Goal: Navigation & Orientation: Find specific page/section

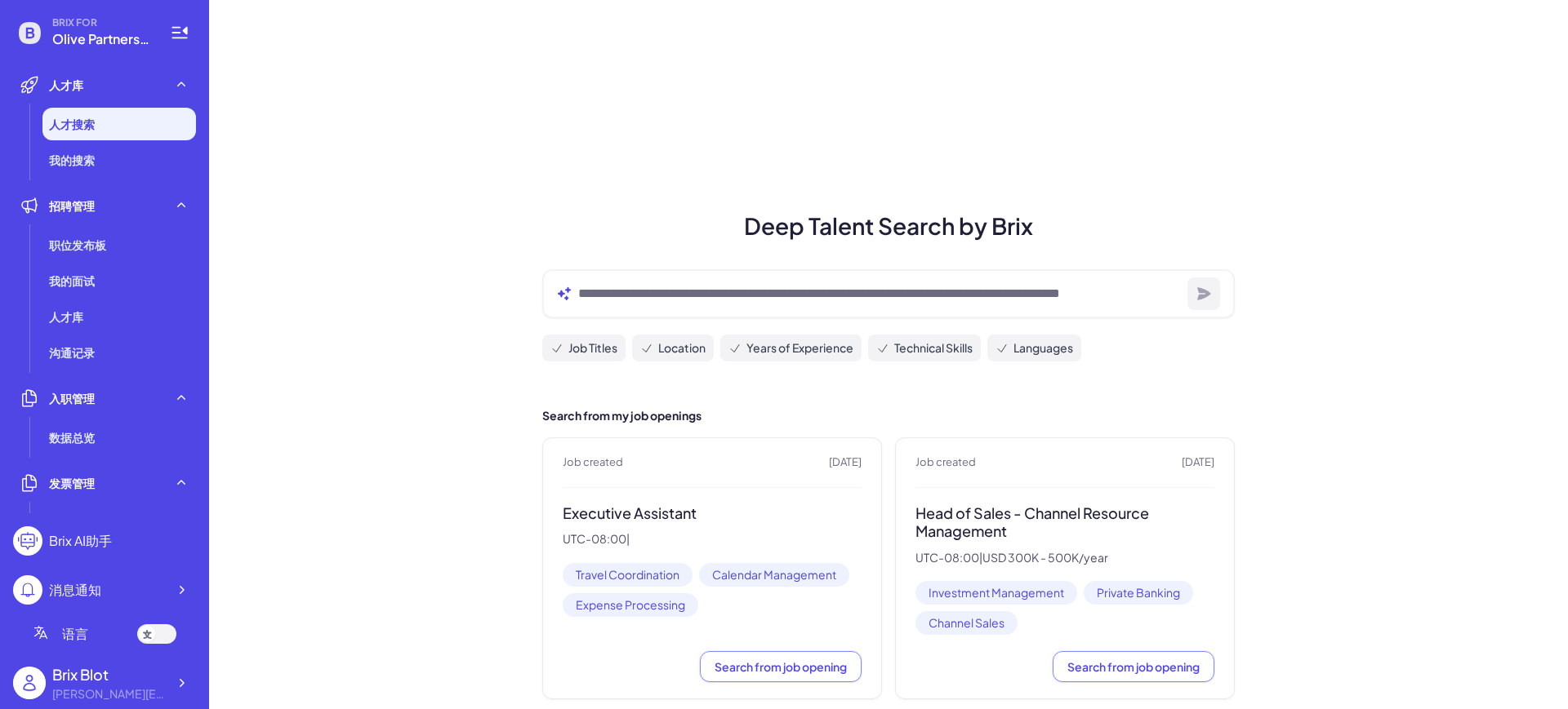
click at [157, 633] on div at bounding box center [157, 635] width 40 height 20
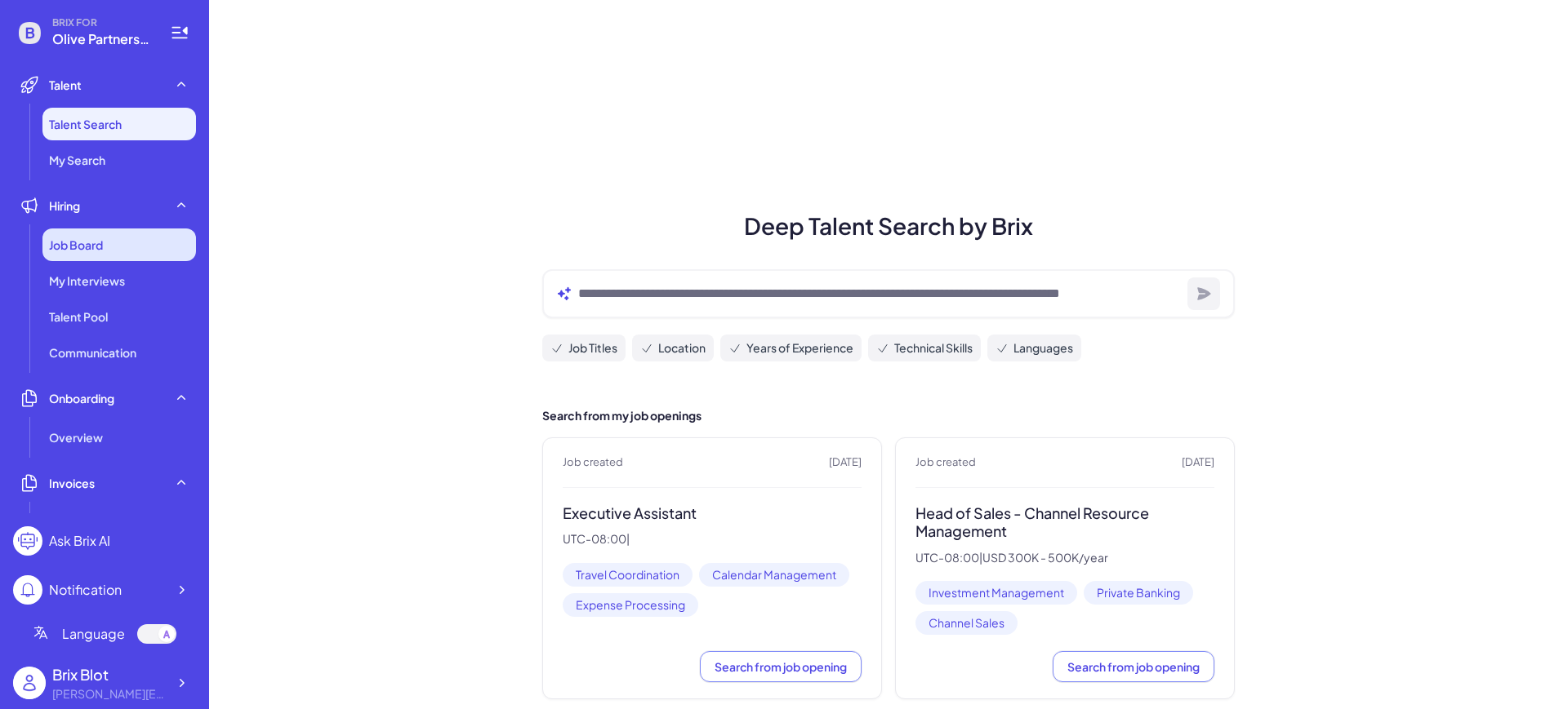
drag, startPoint x: 76, startPoint y: 257, endPoint x: 94, endPoint y: 254, distance: 18.2
click at [76, 256] on div "Job Board" at bounding box center [119, 245] width 154 height 32
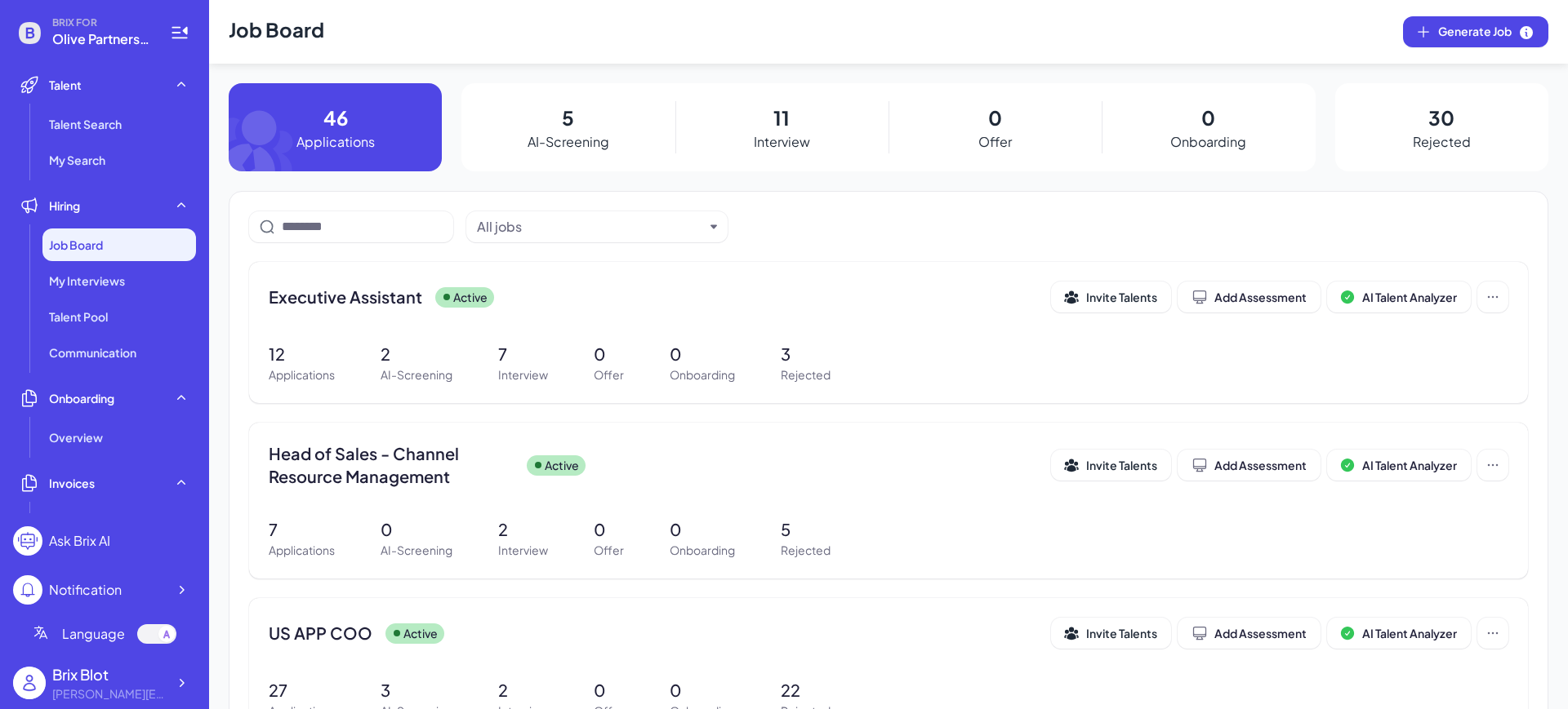
click at [592, 140] on p "AI-Screening" at bounding box center [568, 142] width 82 height 20
click at [562, 109] on p "5" at bounding box center [568, 118] width 13 height 30
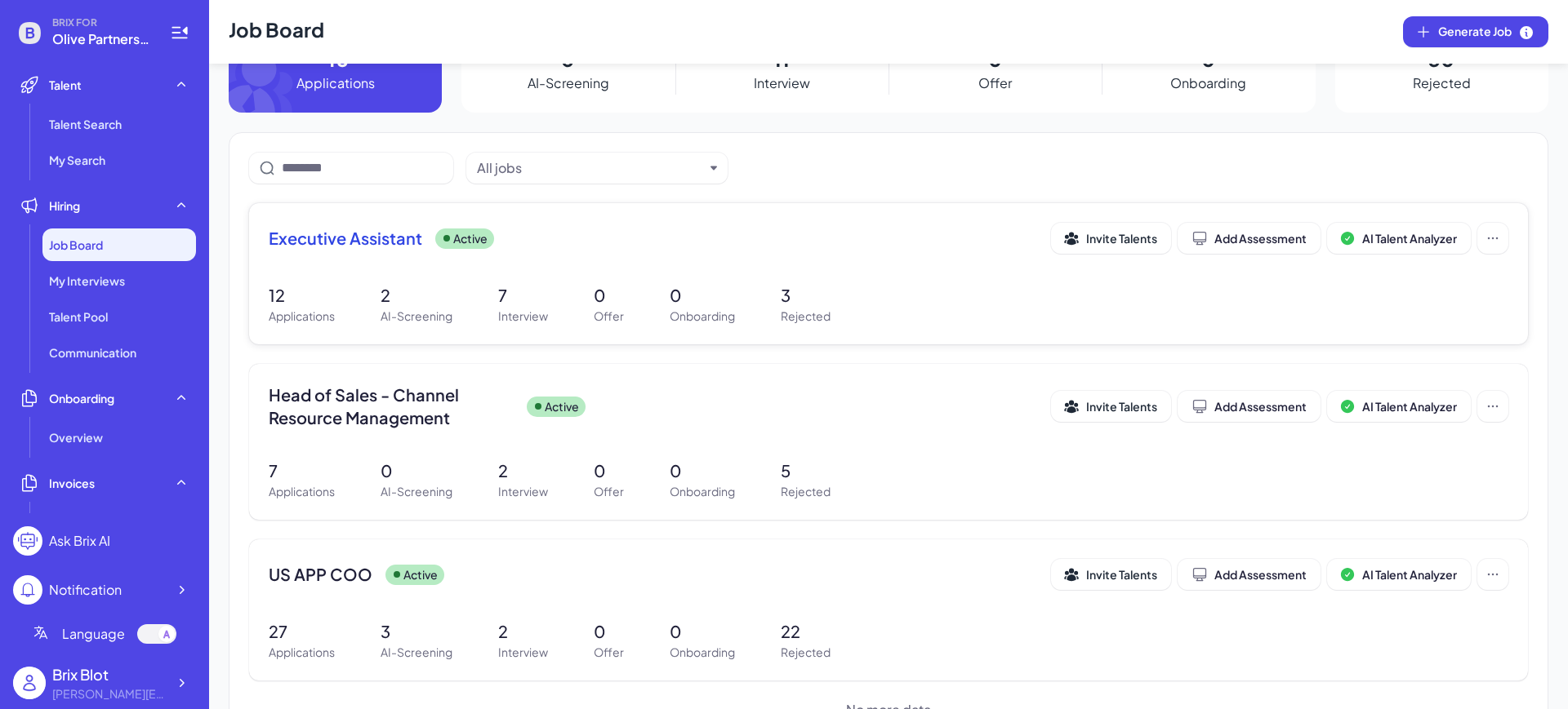
scroll to position [109, 0]
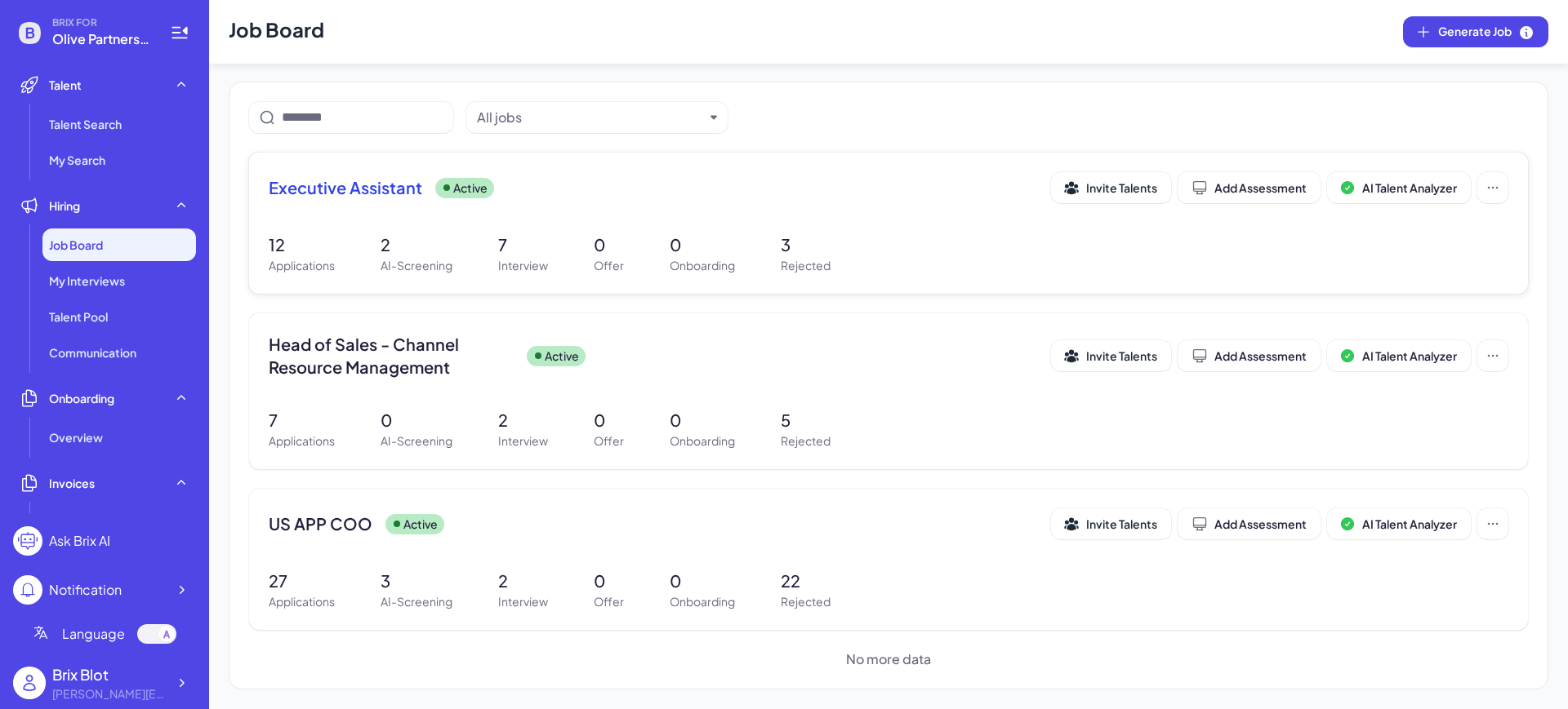
click at [434, 239] on p "2" at bounding box center [417, 244] width 72 height 24
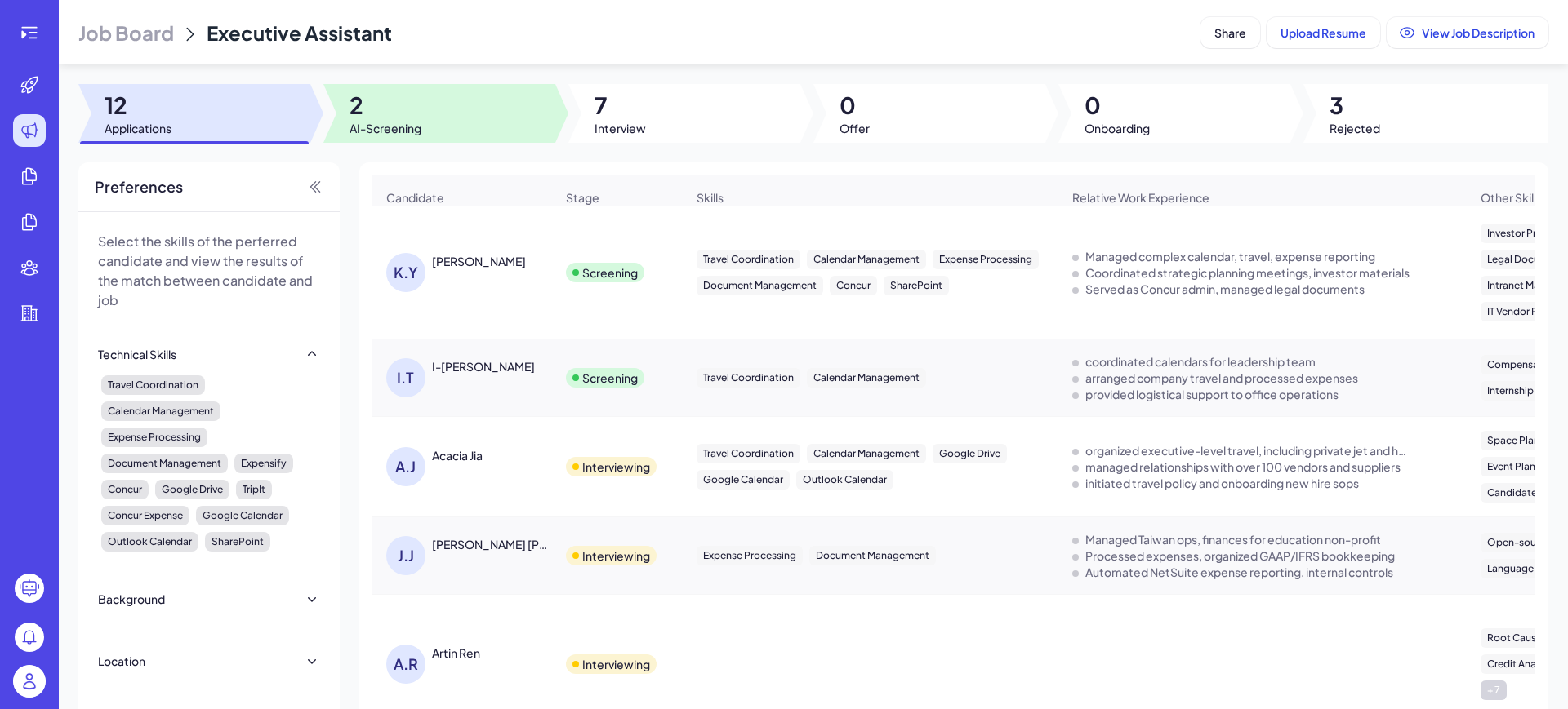
click at [414, 140] on div at bounding box center [439, 113] width 232 height 58
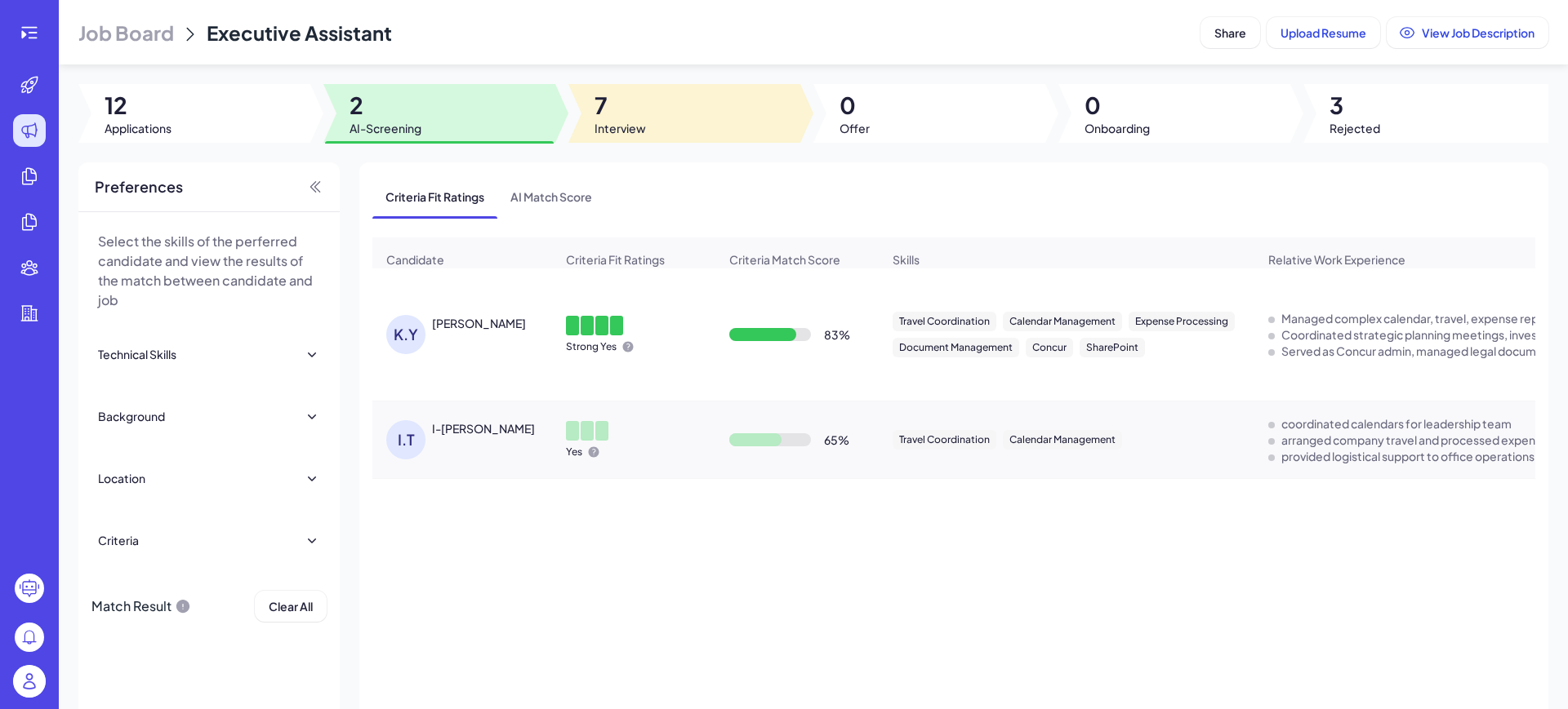
click at [656, 130] on div at bounding box center [684, 113] width 232 height 58
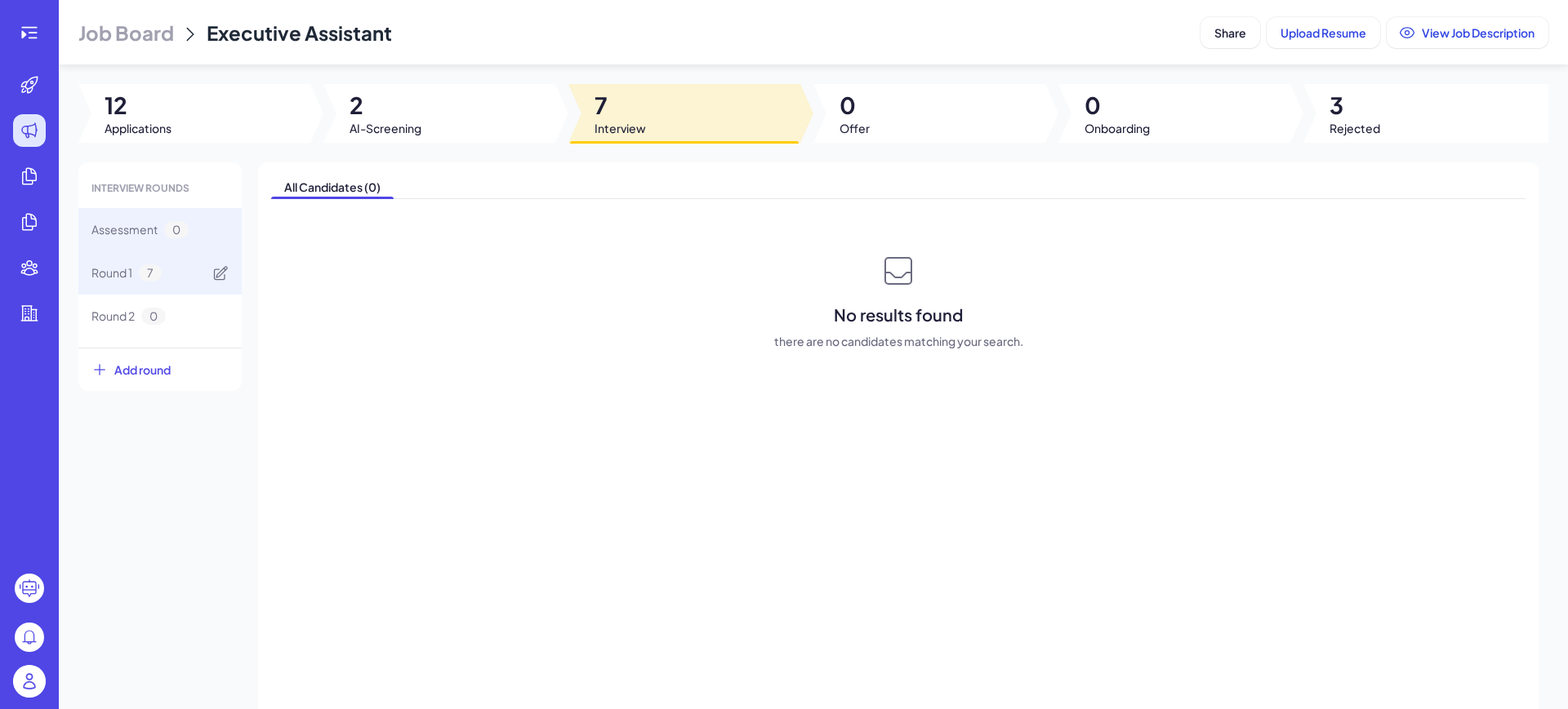
click at [144, 279] on span "7" at bounding box center [150, 273] width 22 height 17
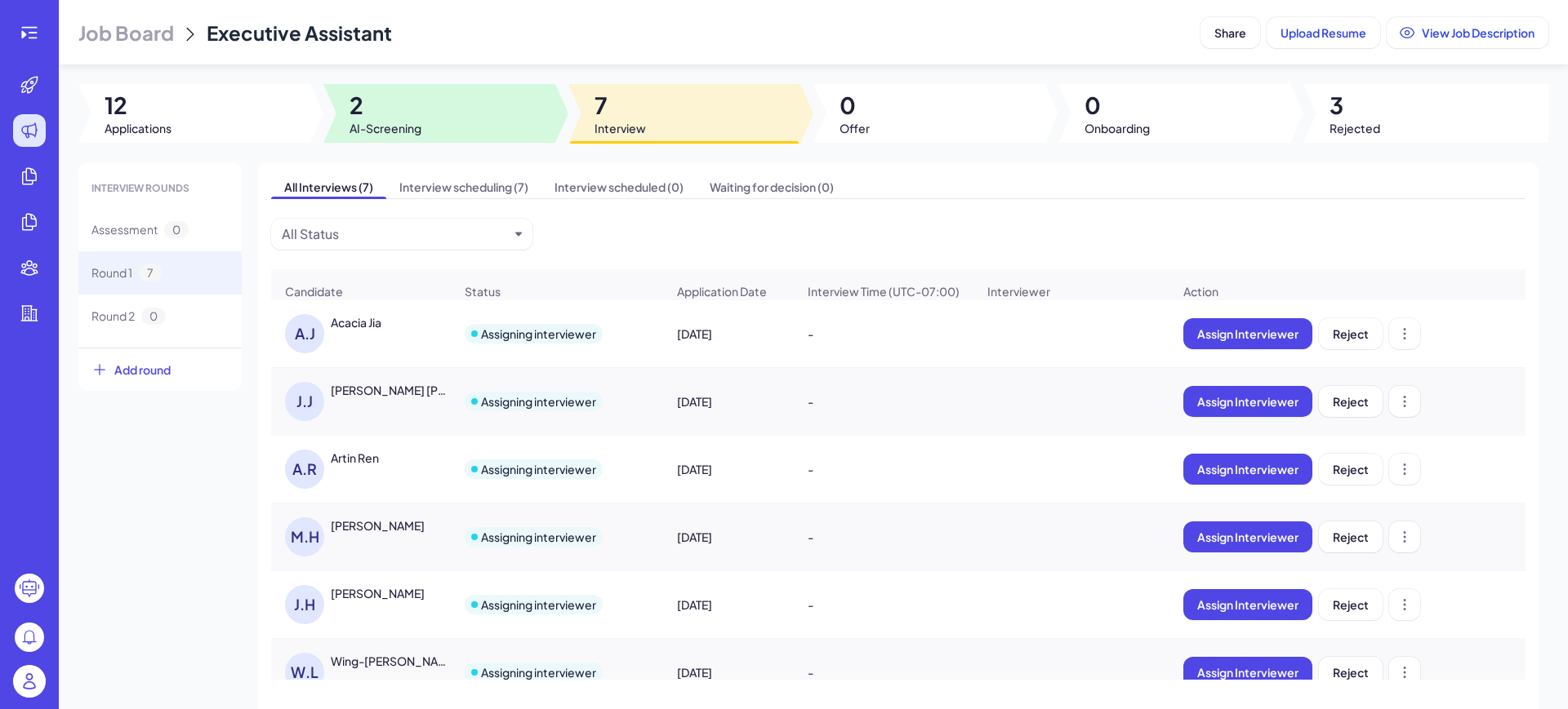
click at [419, 118] on span "2" at bounding box center [385, 105] width 72 height 30
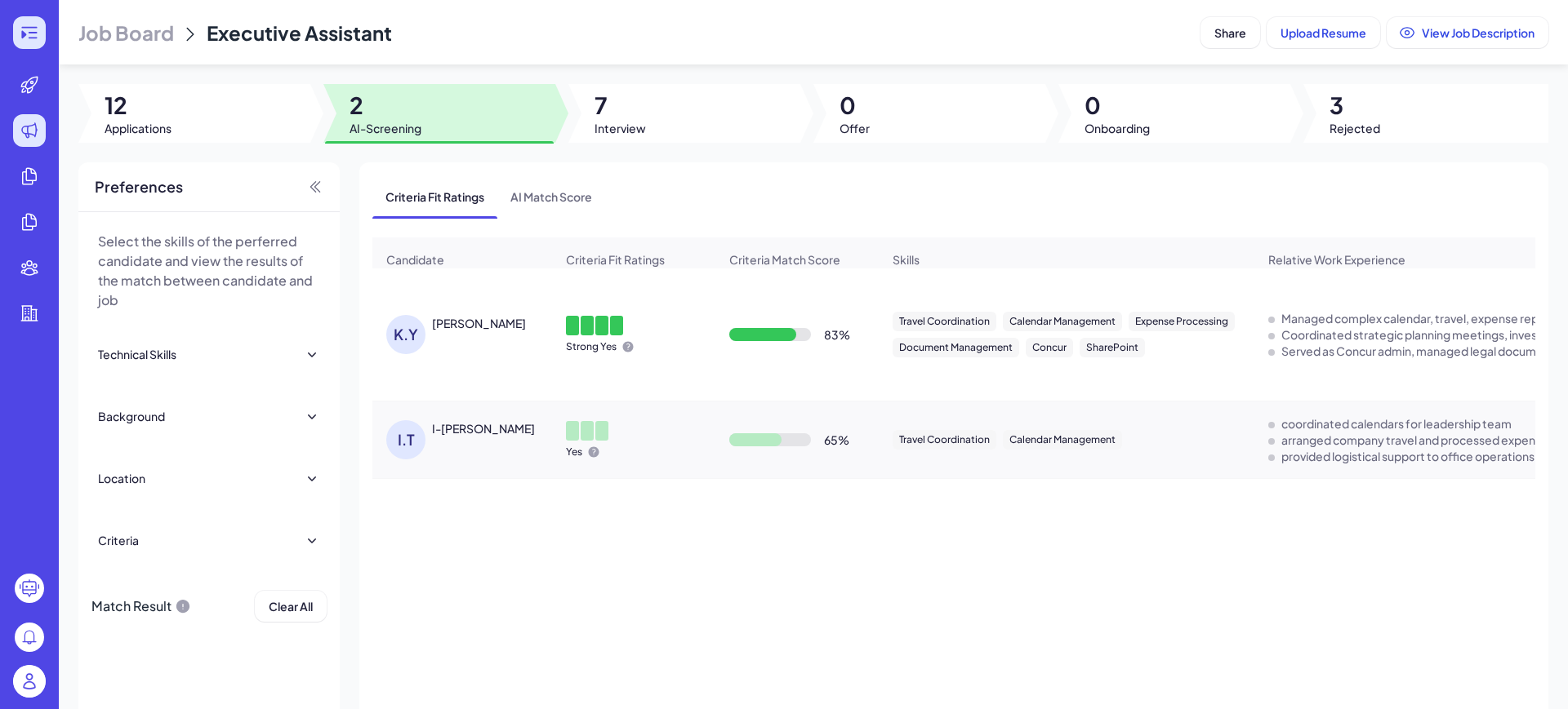
click at [18, 22] on div at bounding box center [30, 32] width 32 height 32
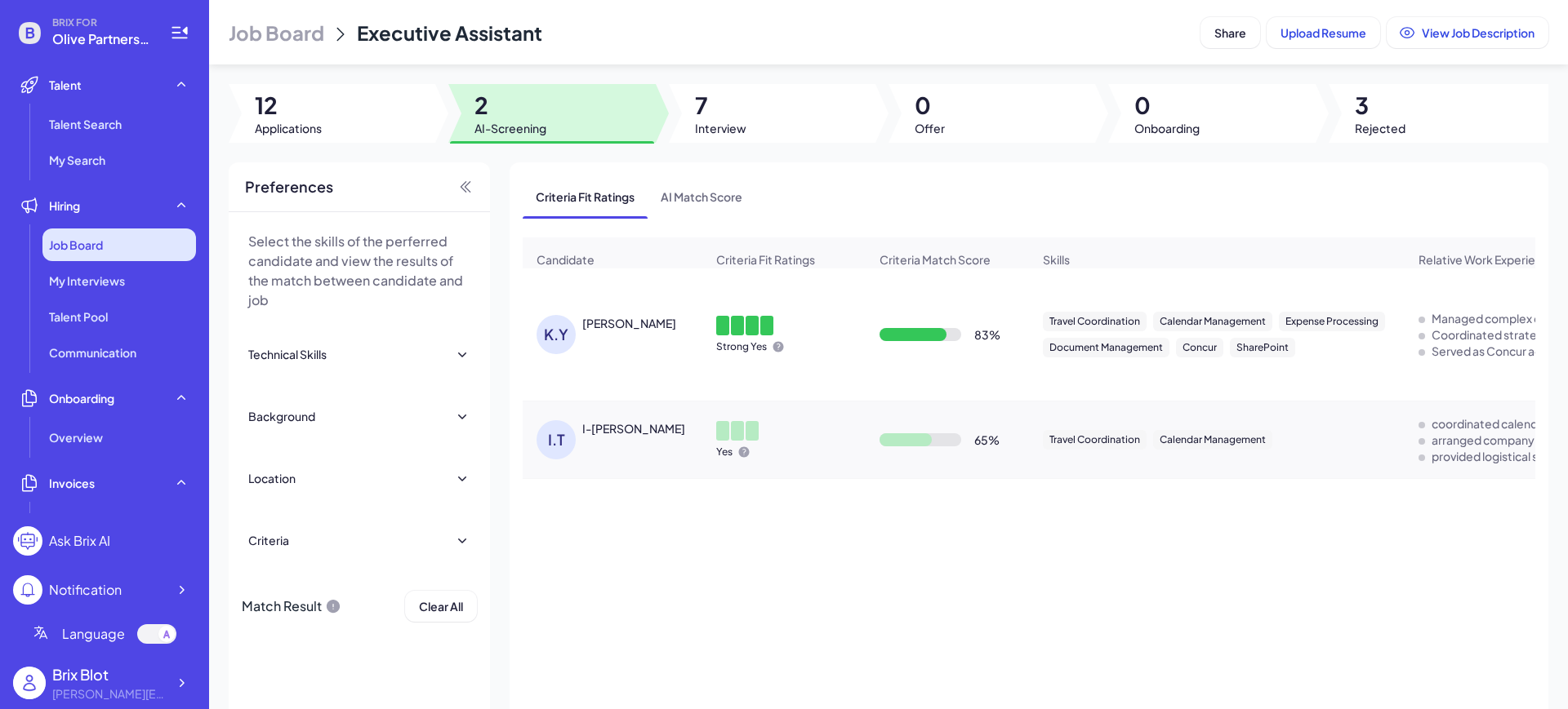
click at [94, 248] on span "Job Board" at bounding box center [76, 245] width 54 height 16
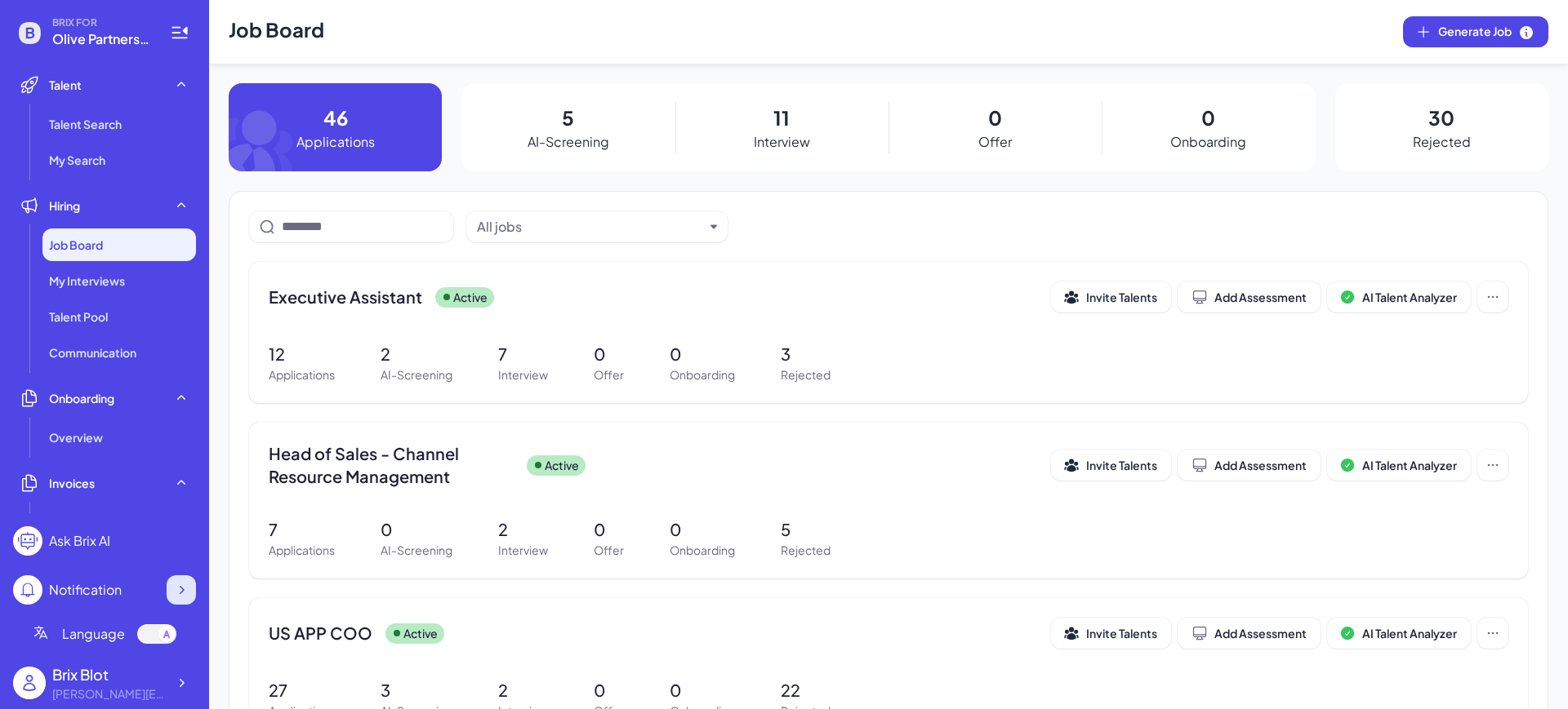
click at [167, 585] on div at bounding box center [181, 590] width 30 height 30
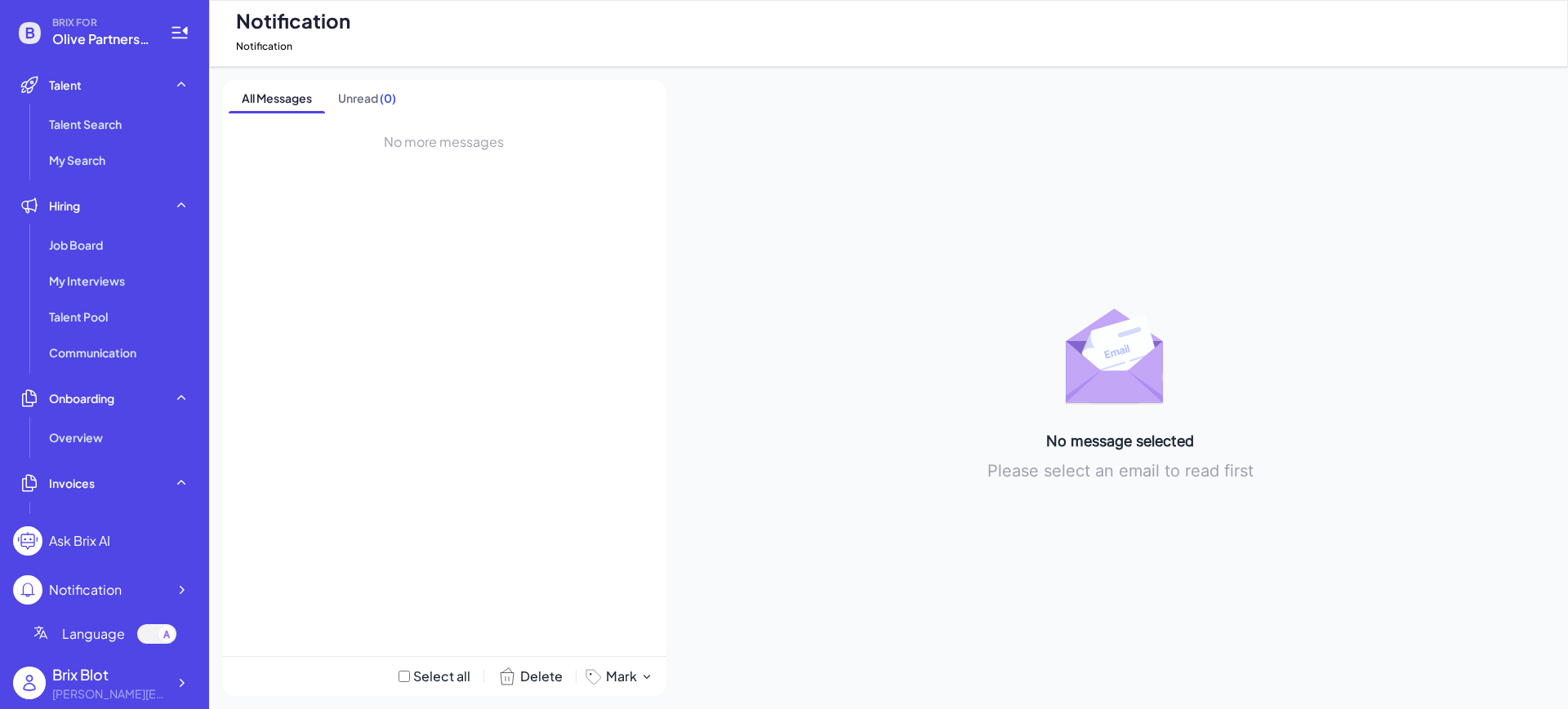
click at [121, 299] on ul "Job Board My Interviews Talent Pool Communication" at bounding box center [105, 299] width 183 height 140
click at [95, 317] on span "Talent Pool" at bounding box center [78, 317] width 58 height 16
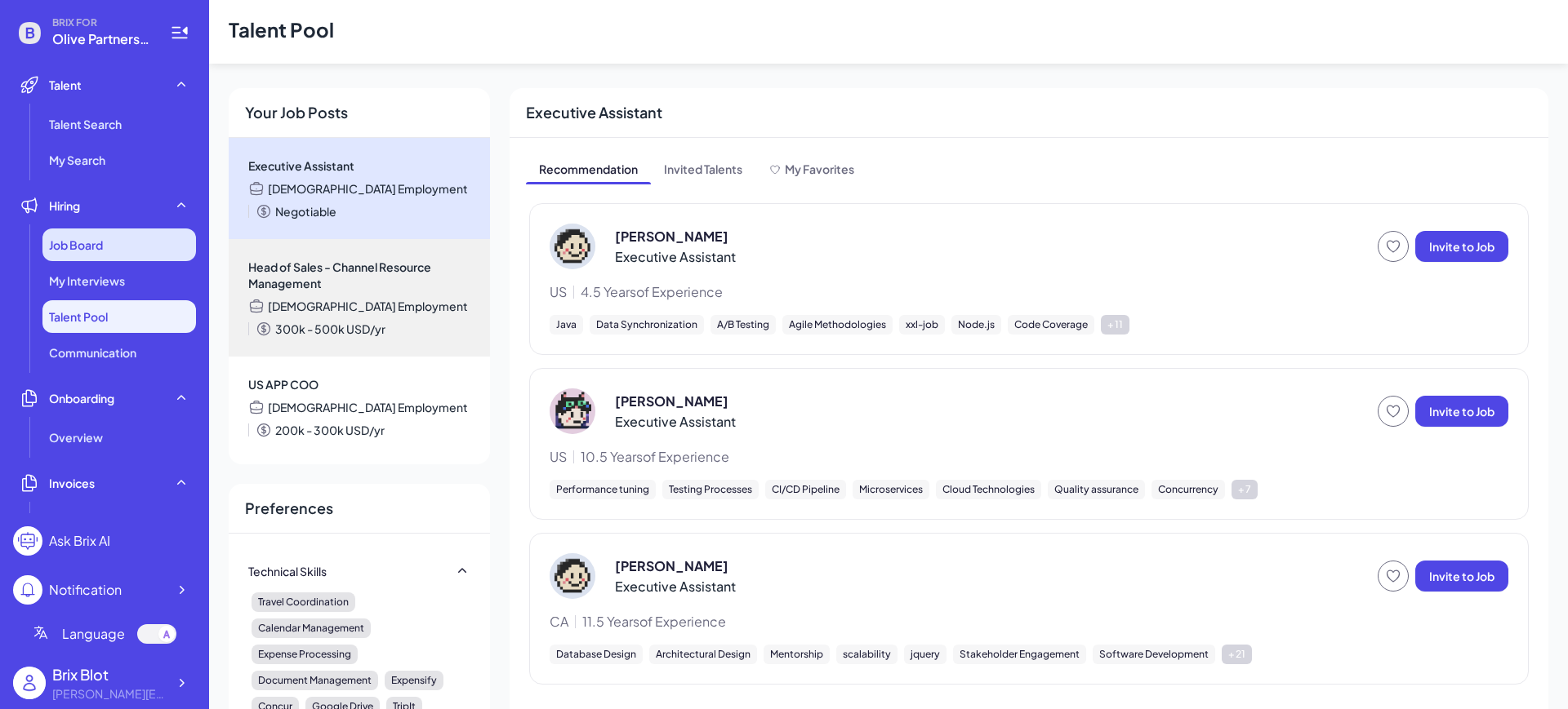
click at [96, 252] on span "Job Board" at bounding box center [76, 245] width 54 height 16
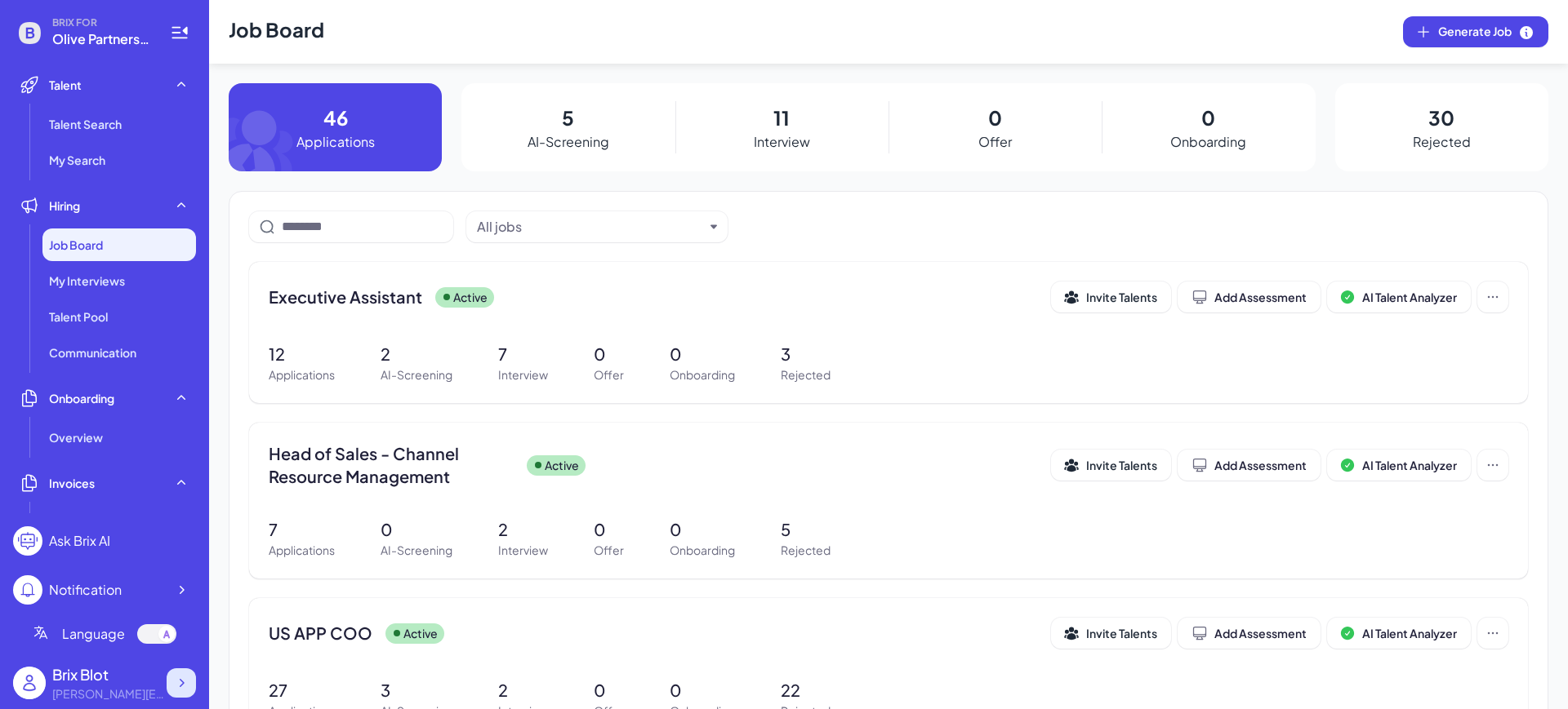
click at [185, 682] on icon at bounding box center [181, 683] width 16 height 16
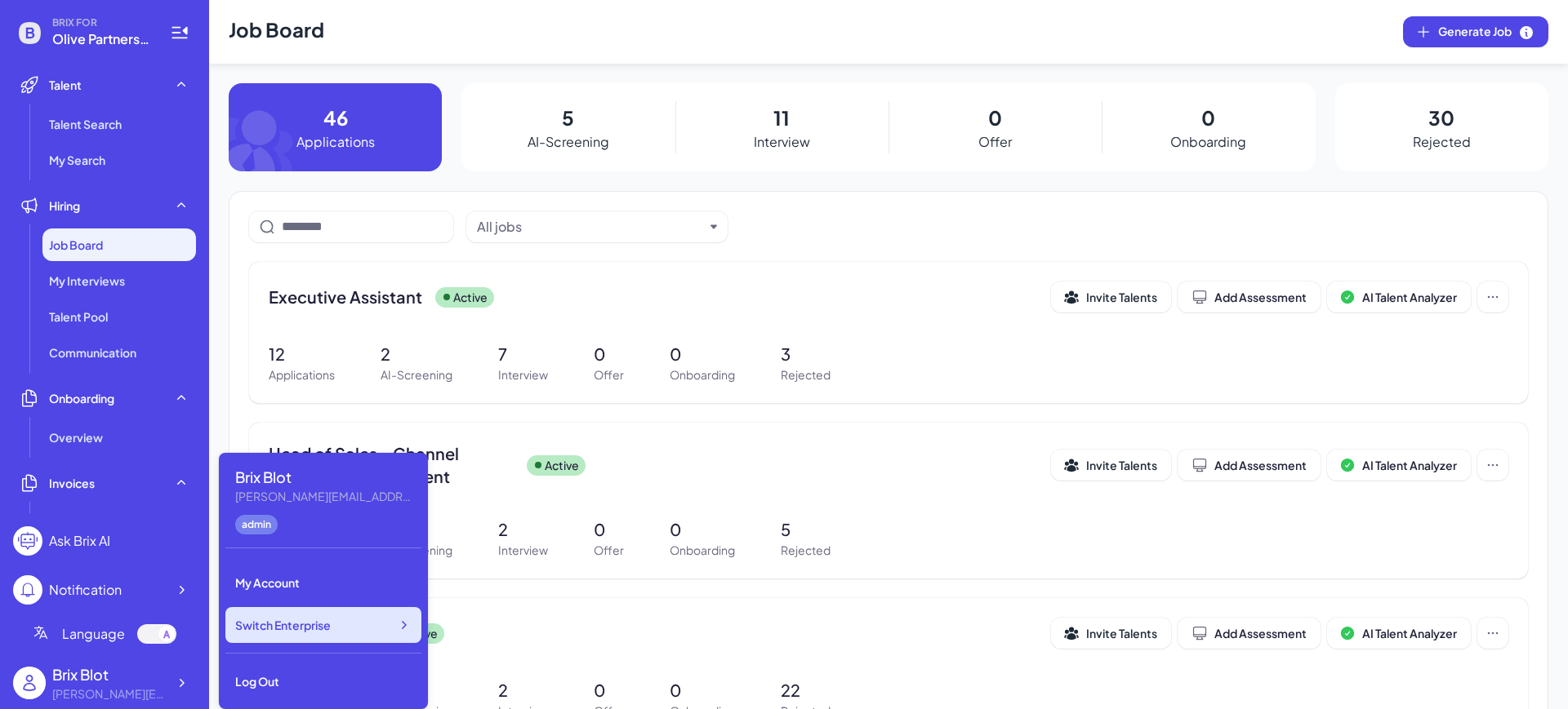
click at [378, 623] on div "Switch Enterprise" at bounding box center [323, 626] width 196 height 36
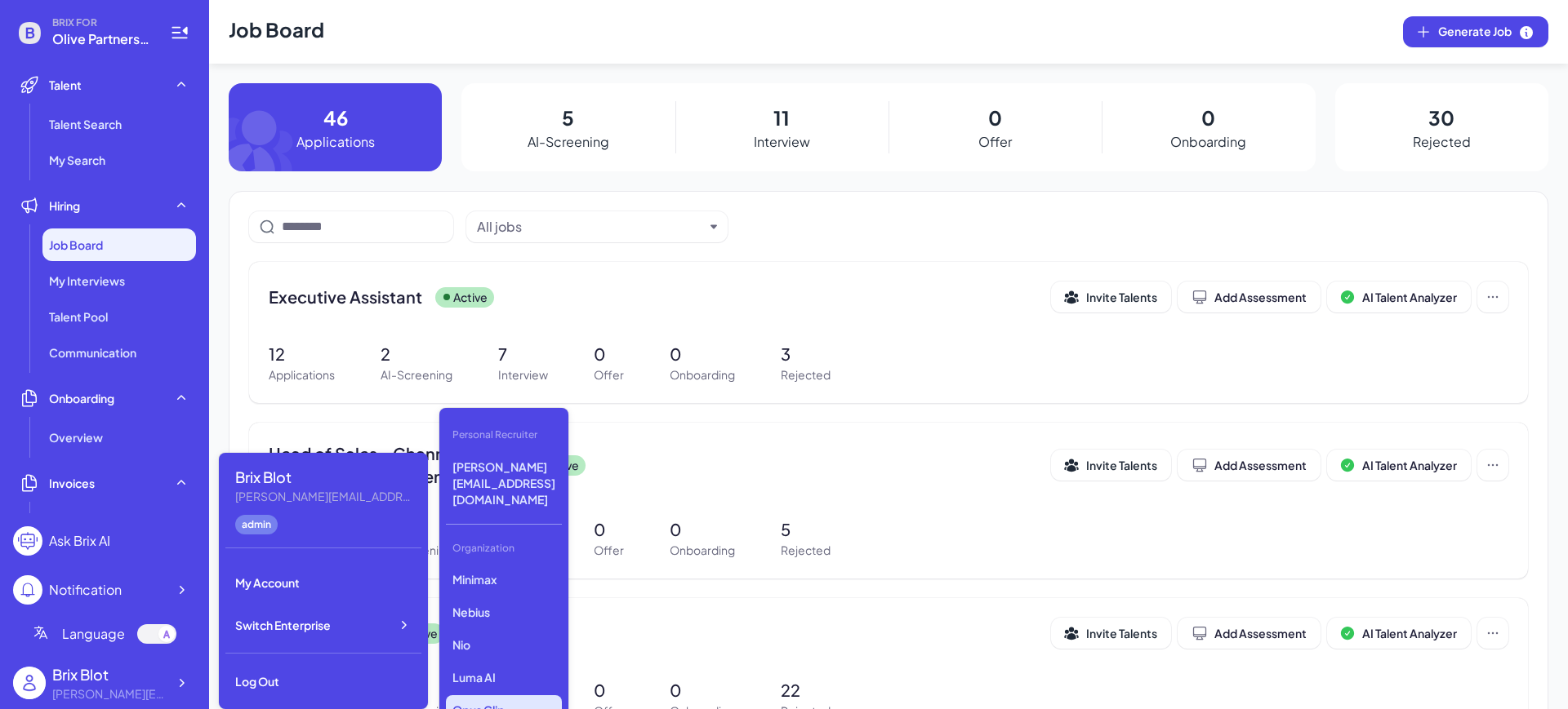
scroll to position [102, 0]
click at [489, 594] on p "Nio" at bounding box center [504, 608] width 116 height 30
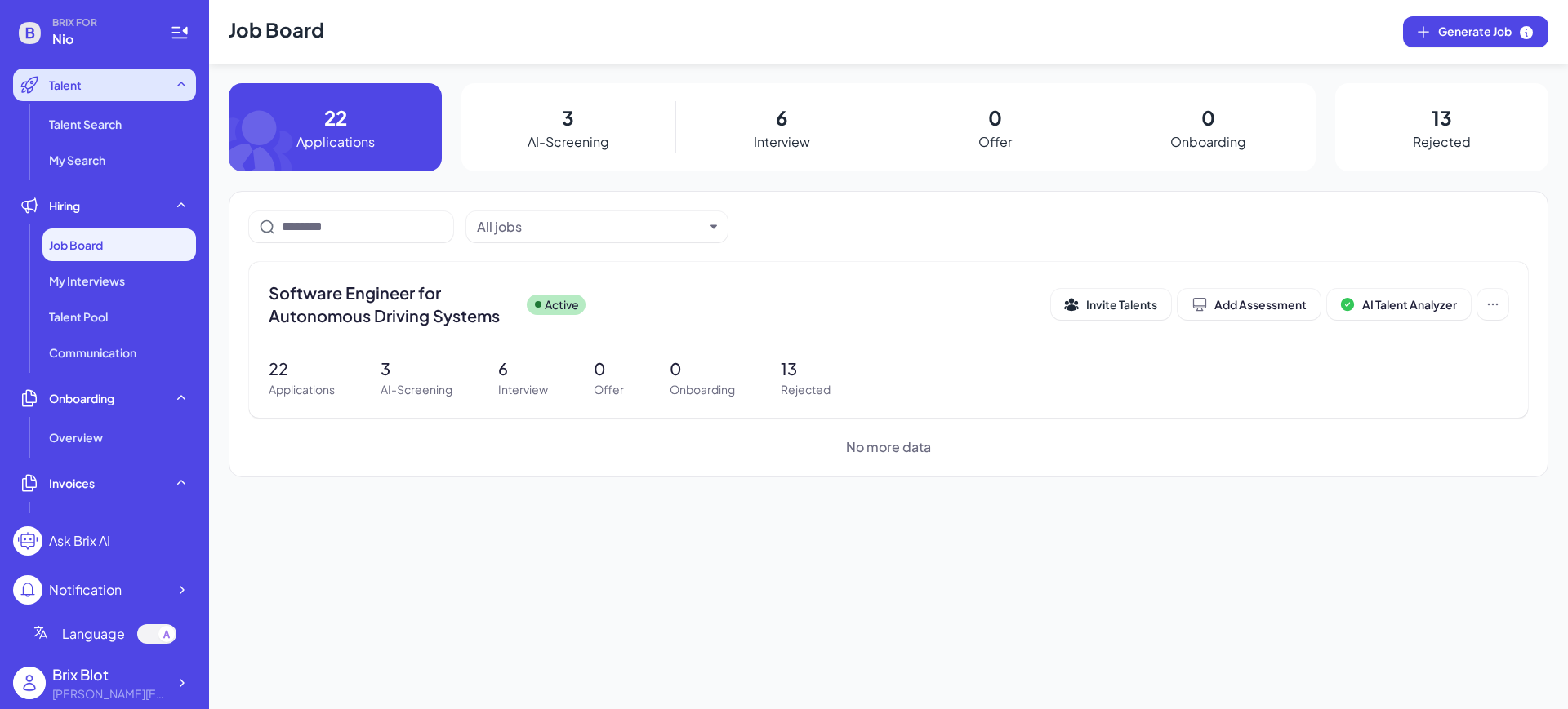
click at [68, 89] on span "Talent" at bounding box center [66, 84] width 32 height 16
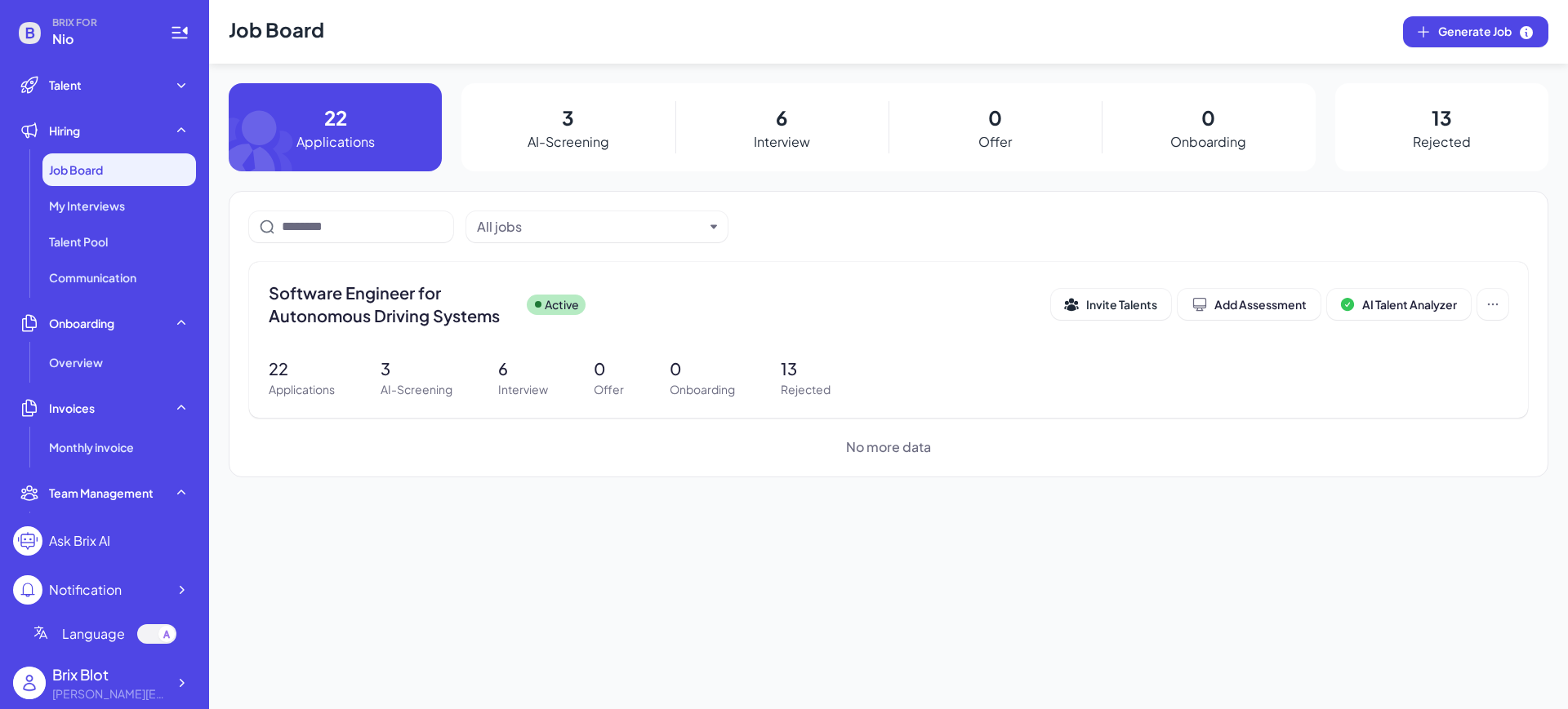
click at [102, 173] on span "Job Board" at bounding box center [76, 170] width 54 height 16
click at [433, 539] on div "Job Board Generate Job 22 Applications 3 AI-Screening 6 Interview 0 Offer 0 Onb…" at bounding box center [888, 354] width 1359 height 709
click at [559, 593] on div "Job Board Generate Job 22 Applications 3 AI-Screening 6 Interview 0 Offer 0 Onb…" at bounding box center [888, 354] width 1359 height 709
